Goal: Find specific page/section: Find specific page/section

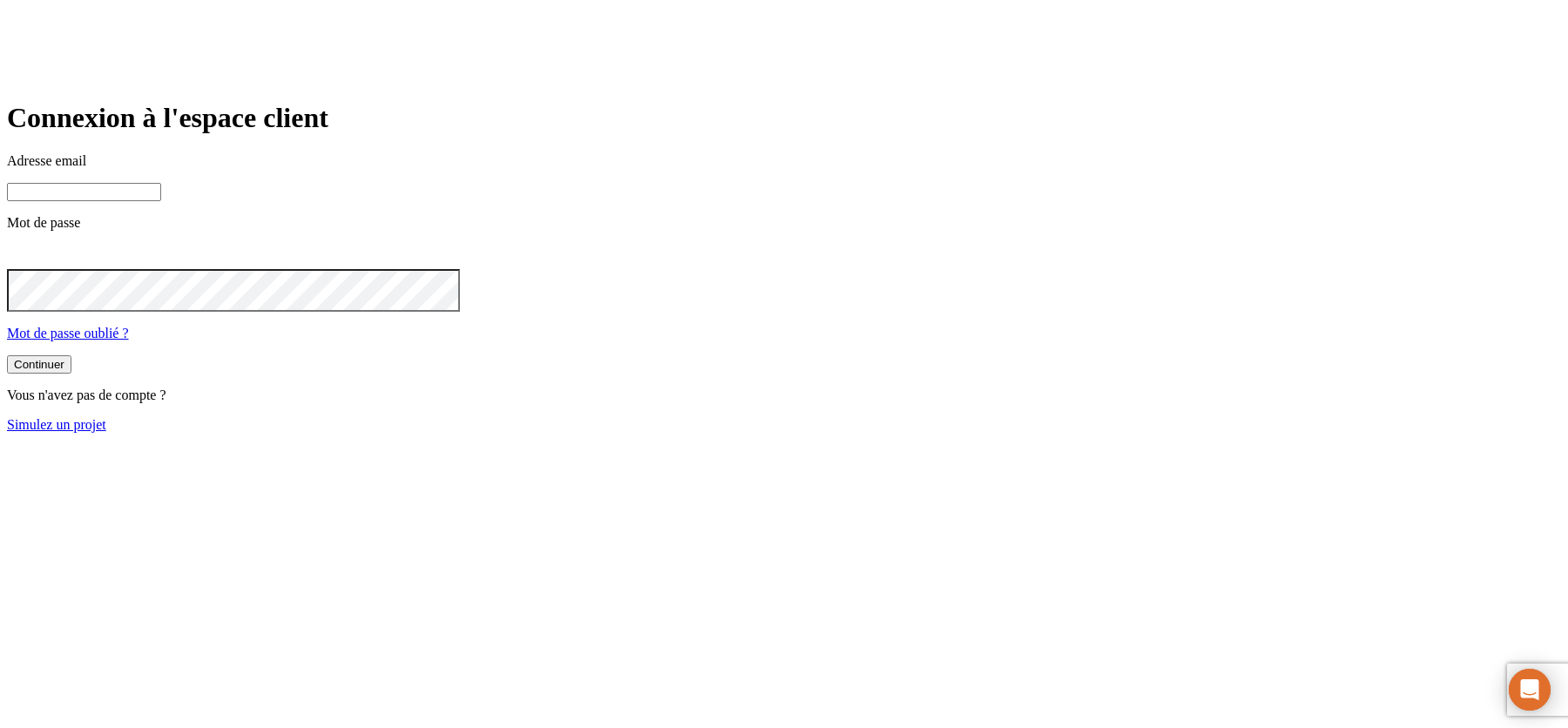
click at [161, 201] on input at bounding box center [84, 192] width 154 height 18
paste input "[PERSON_NAME][DOMAIN_NAME][EMAIL_ADDRESS][DOMAIN_NAME]"
type input "[PERSON_NAME][DOMAIN_NAME][EMAIL_ADDRESS][DOMAIN_NAME]"
click at [7, 358] on button "Continuer" at bounding box center [39, 367] width 65 height 18
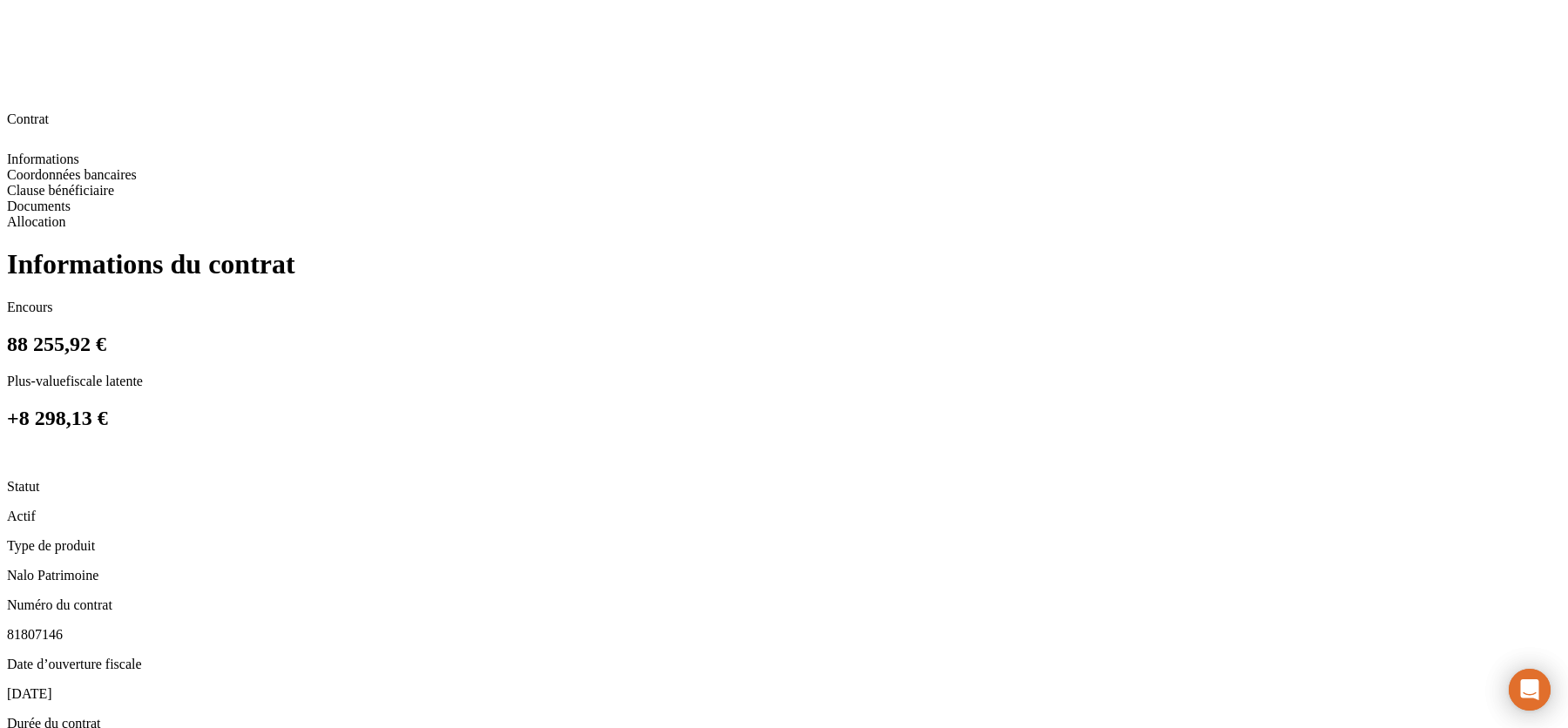
click at [63, 627] on span "81807146" at bounding box center [35, 634] width 56 height 15
copy span "81807146"
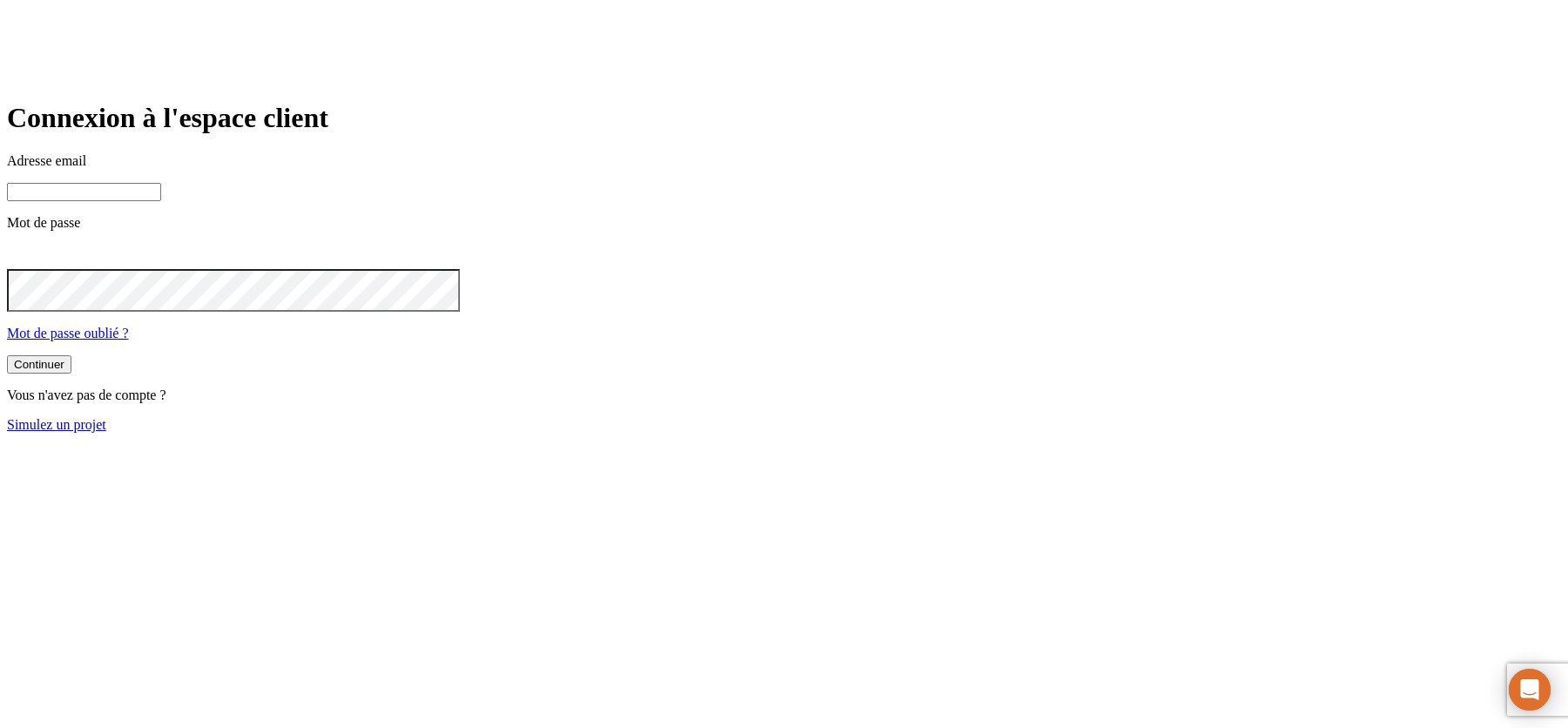
click at [161, 201] on input at bounding box center [84, 192] width 154 height 18
paste input "[PERSON_NAME][DOMAIN_NAME][EMAIL_ADDRESS][DOMAIN_NAME]"
type input "[PERSON_NAME][DOMAIN_NAME][EMAIL_ADDRESS][DOMAIN_NAME]"
click at [7, 358] on button "Continuer" at bounding box center [39, 367] width 65 height 18
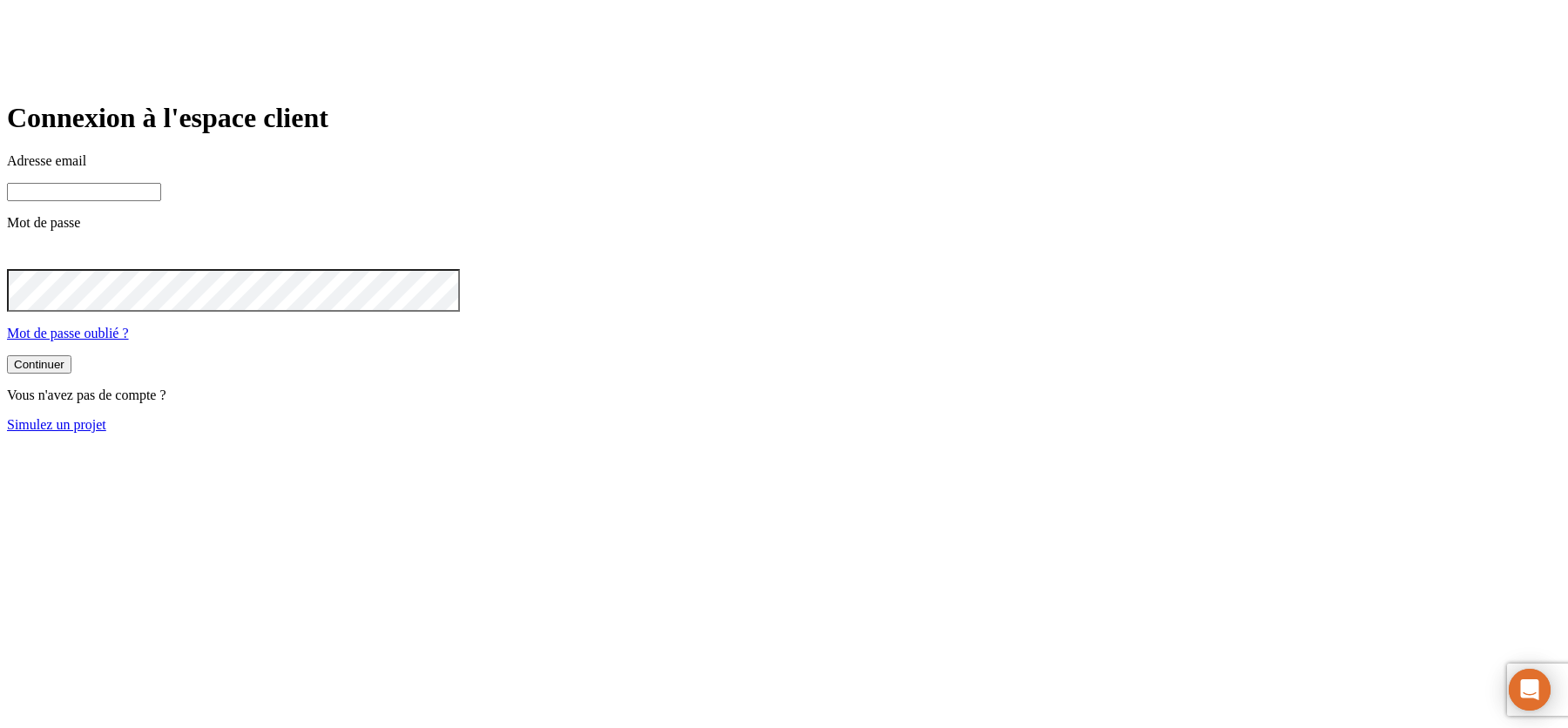
click at [161, 201] on input at bounding box center [84, 192] width 154 height 18
paste input "81800761"
click at [161, 201] on input "81800761" at bounding box center [84, 192] width 154 height 18
type input "8"
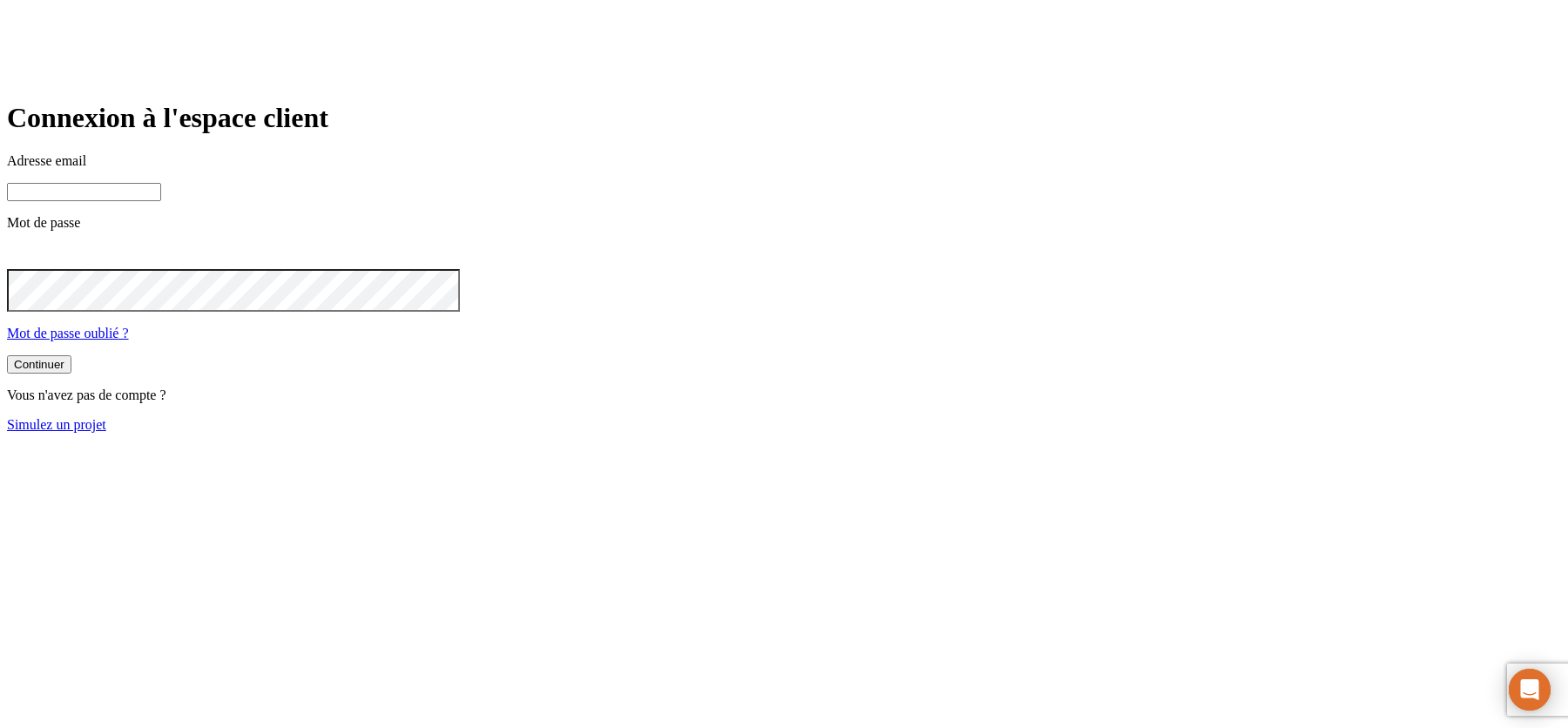
paste input "[PERSON_NAME][DOMAIN_NAME][EMAIL_ADDRESS][DOMAIN_NAME]"
type input "[PERSON_NAME][DOMAIN_NAME][EMAIL_ADDRESS][DOMAIN_NAME]"
click at [7, 358] on button "Continuer" at bounding box center [39, 367] width 65 height 18
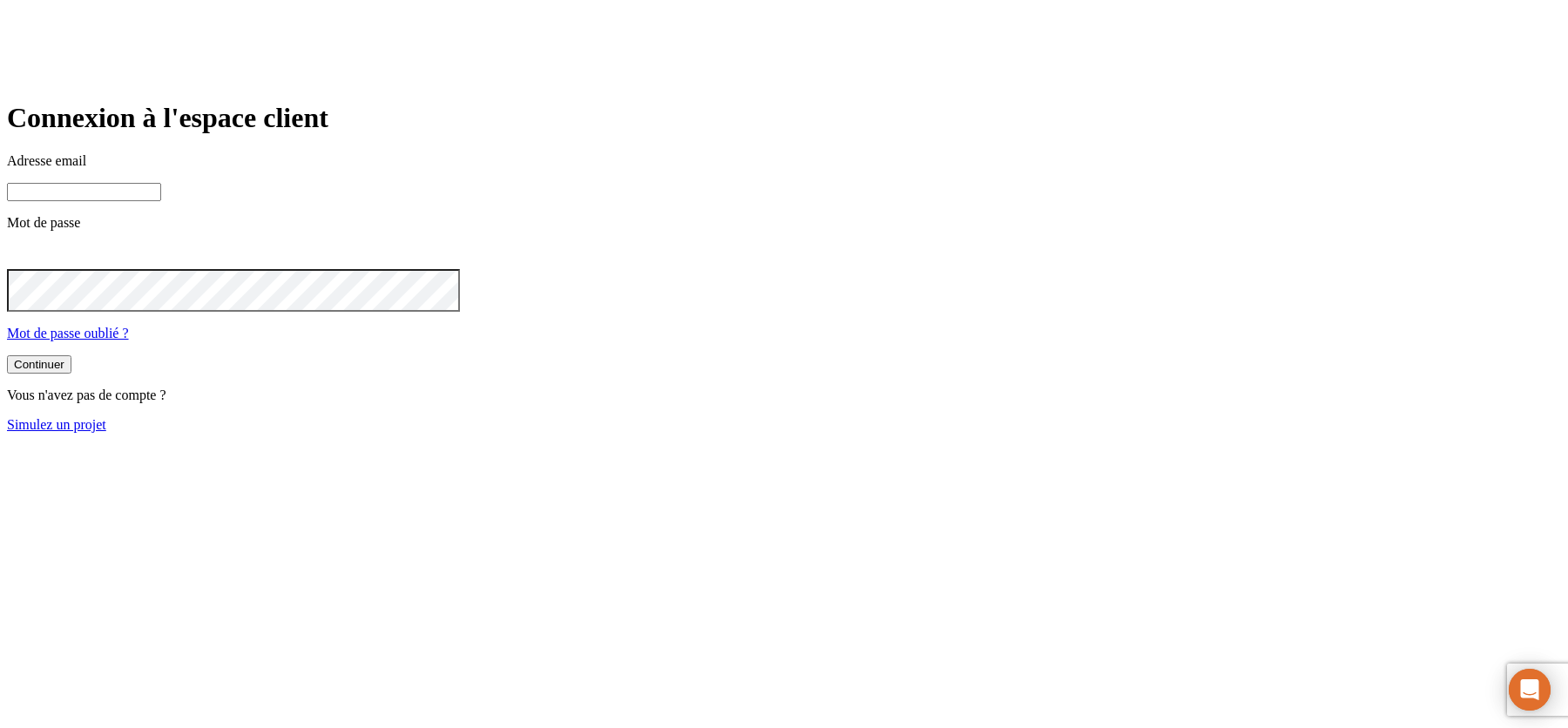
click at [161, 201] on input at bounding box center [84, 192] width 154 height 18
paste input "[PERSON_NAME][DOMAIN_NAME][EMAIL_ADDRESS][DOMAIN_NAME]"
type input "[PERSON_NAME][DOMAIN_NAME][EMAIL_ADDRESS][DOMAIN_NAME]"
click at [7, 358] on button "Continuer" at bounding box center [39, 367] width 65 height 18
